Goal: Information Seeking & Learning: Learn about a topic

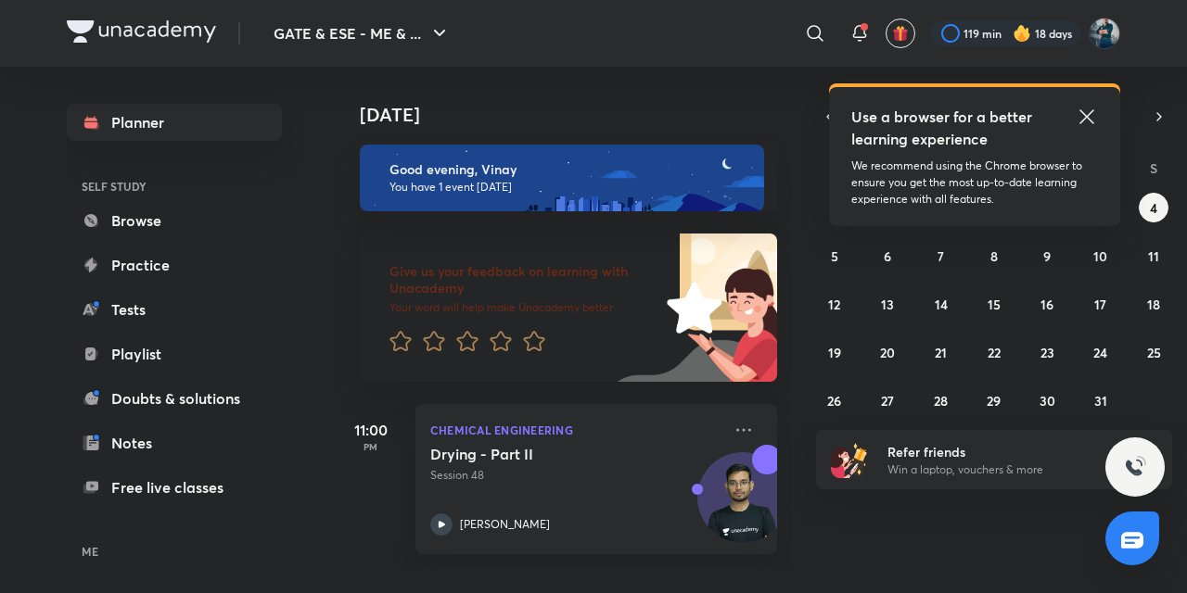
click at [1084, 115] on icon at bounding box center [1086, 117] width 22 height 22
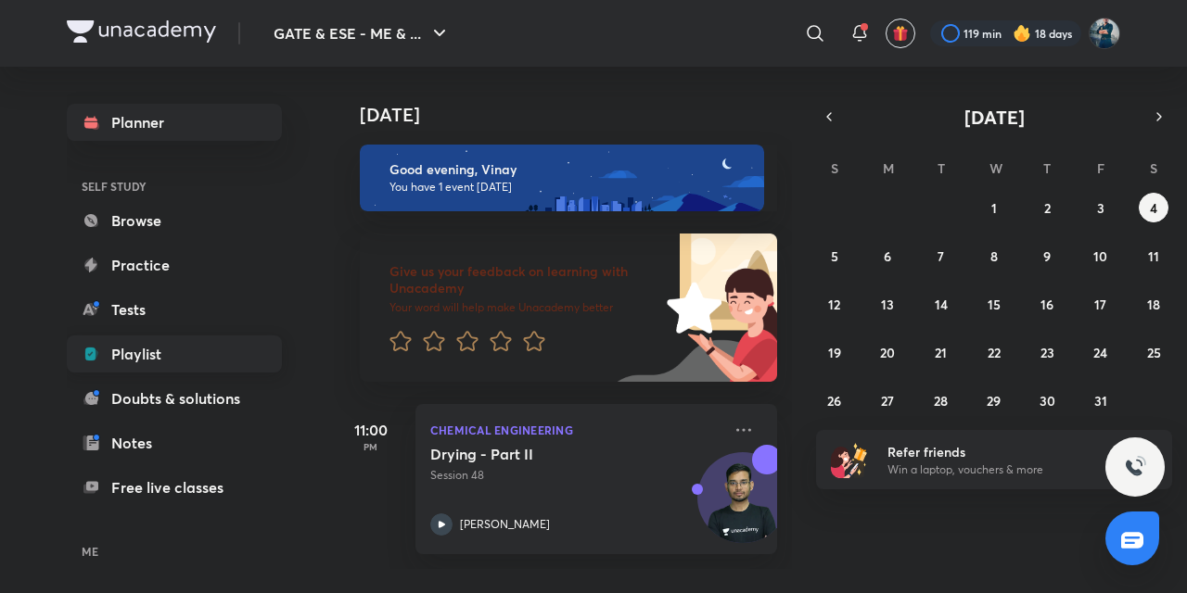
click at [100, 350] on link "Playlist" at bounding box center [174, 354] width 215 height 37
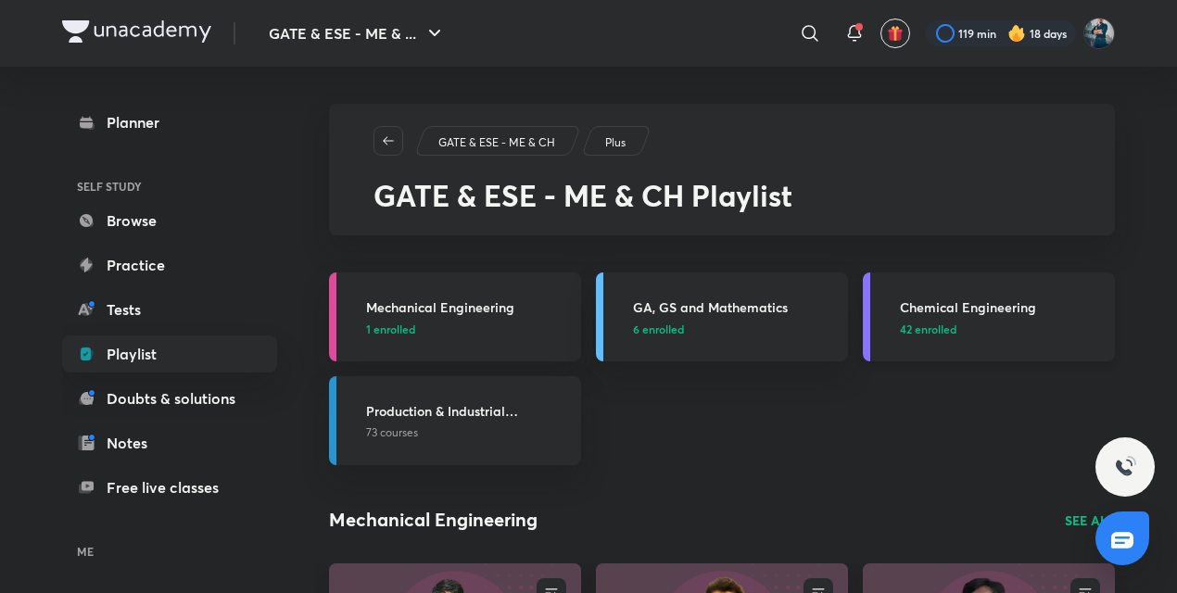
click at [923, 305] on h3 "Chemical Engineering" at bounding box center [1002, 307] width 204 height 19
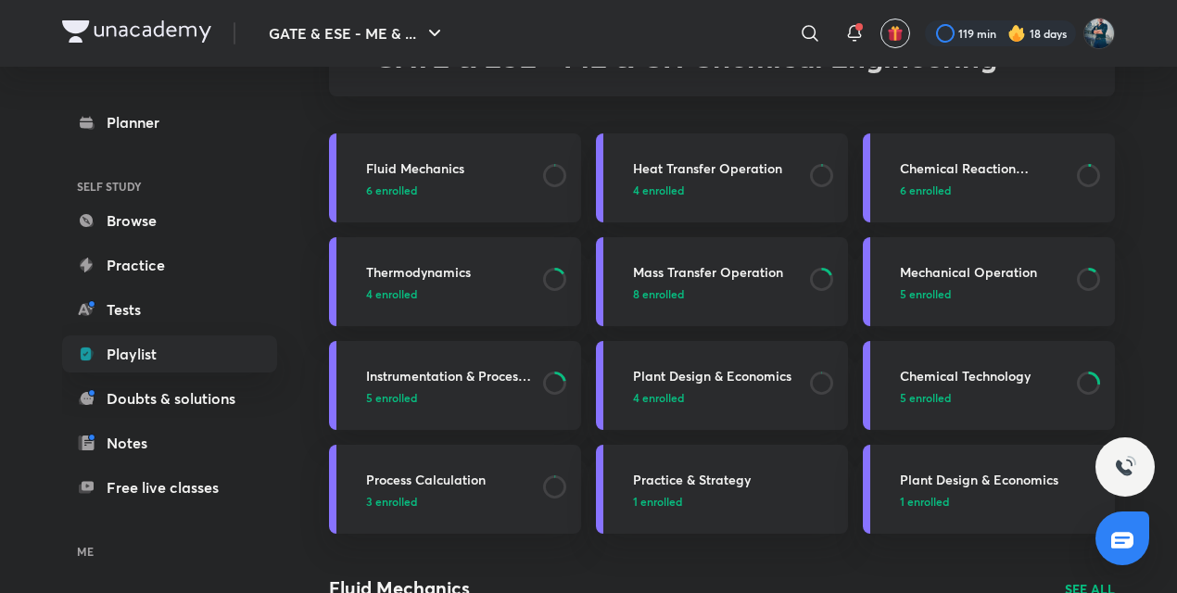
scroll to position [140, 0]
click at [488, 376] on h3 "Instrumentation & Process Control" at bounding box center [449, 374] width 166 height 19
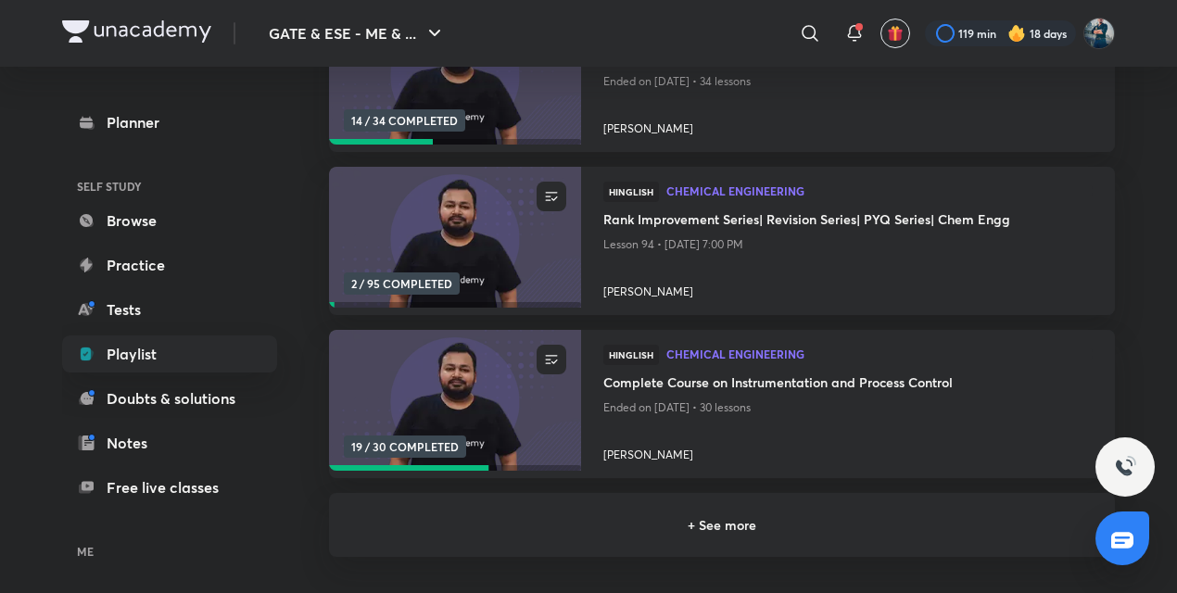
scroll to position [324, 0]
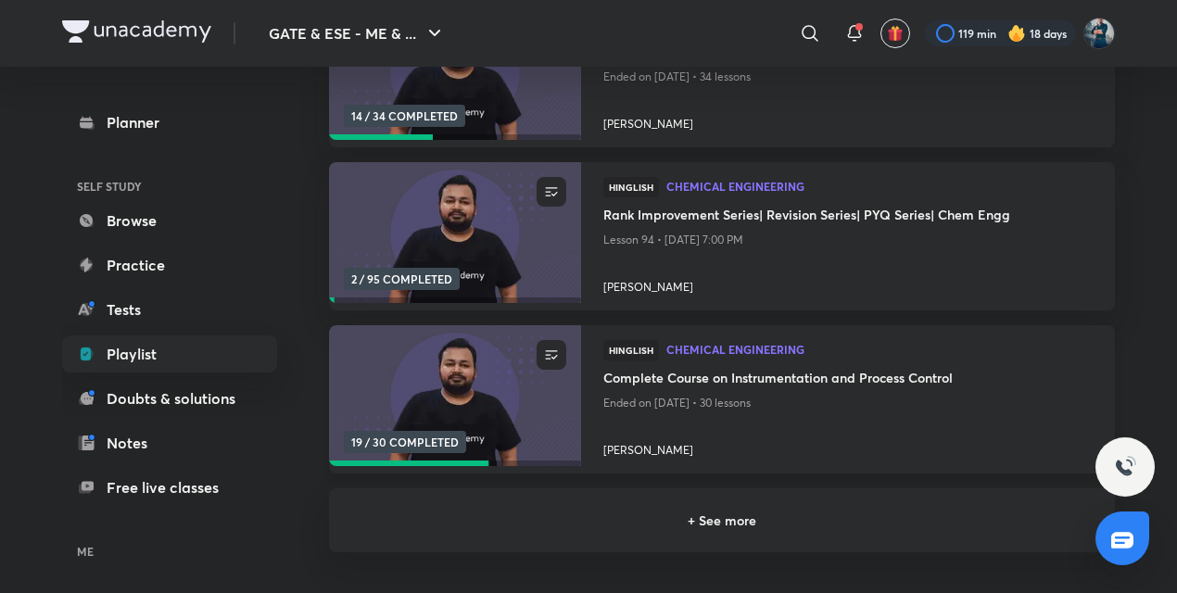
click at [688, 371] on h4 "Complete Course on Instrumentation and Process Control" at bounding box center [847, 379] width 489 height 23
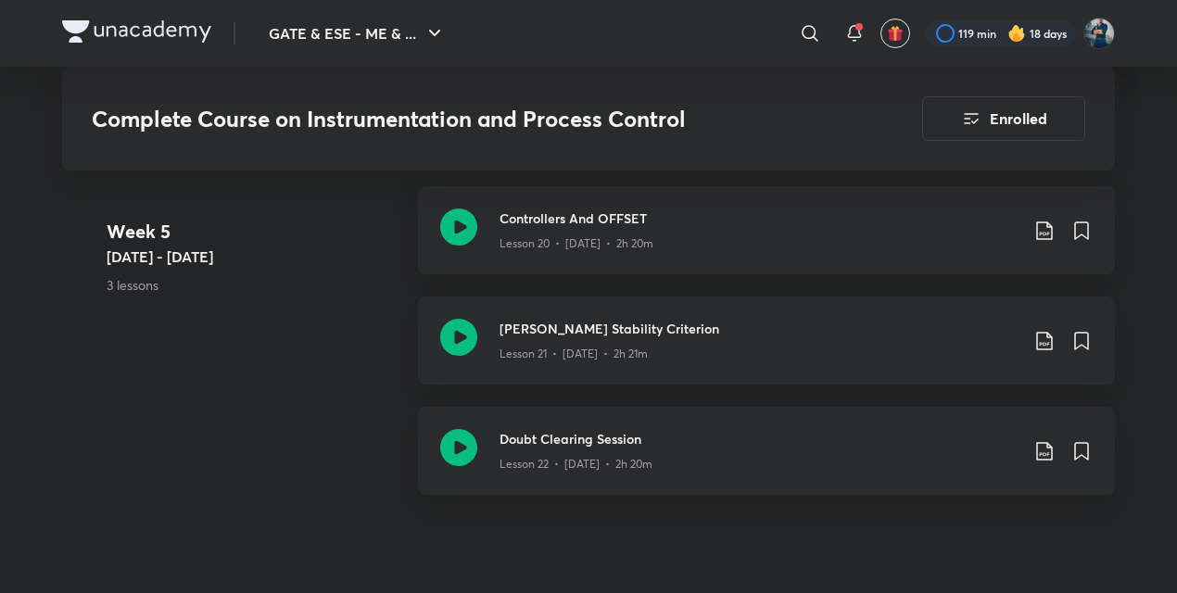
scroll to position [3638, 0]
click at [455, 438] on icon at bounding box center [458, 444] width 37 height 37
click at [464, 325] on icon at bounding box center [458, 333] width 37 height 37
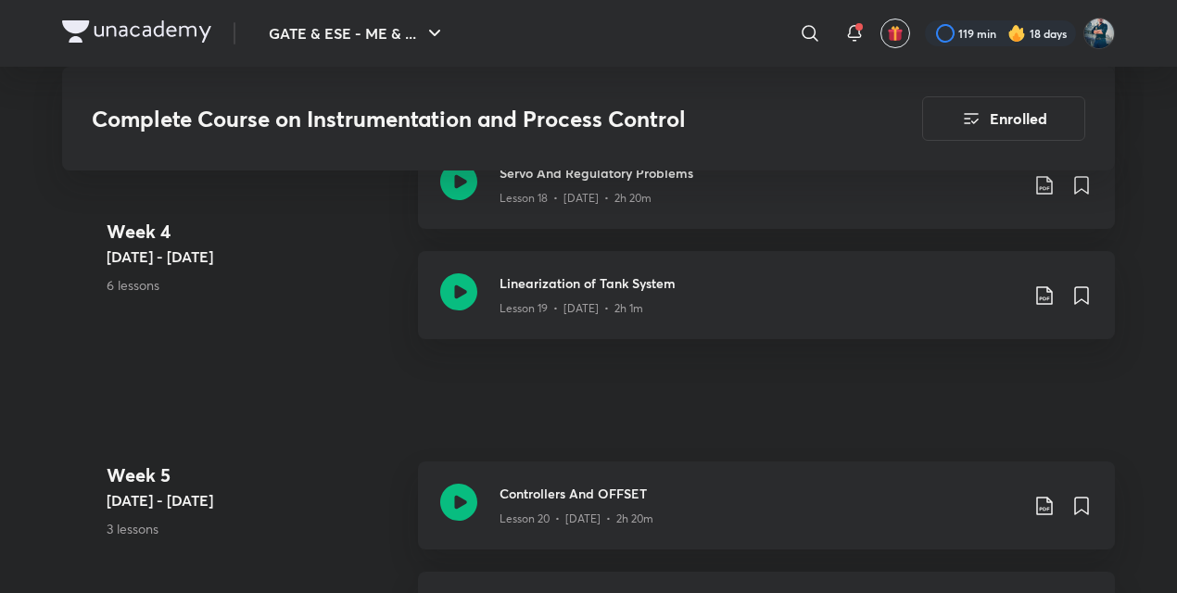
scroll to position [3599, 0]
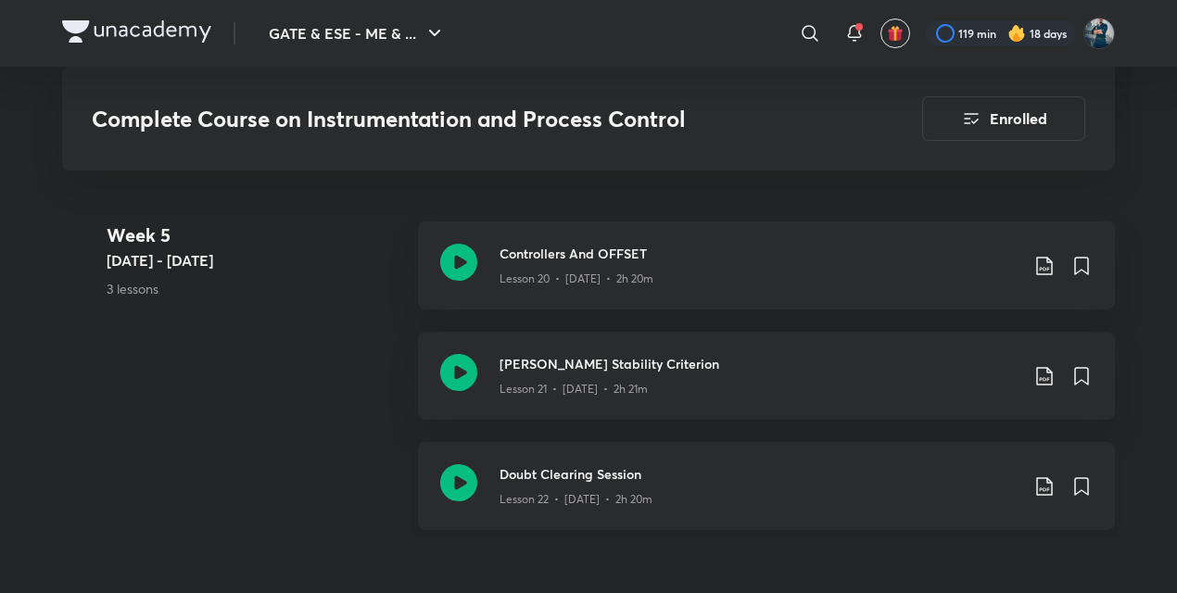
click at [461, 487] on icon at bounding box center [458, 482] width 37 height 37
